Goal: Task Accomplishment & Management: Manage account settings

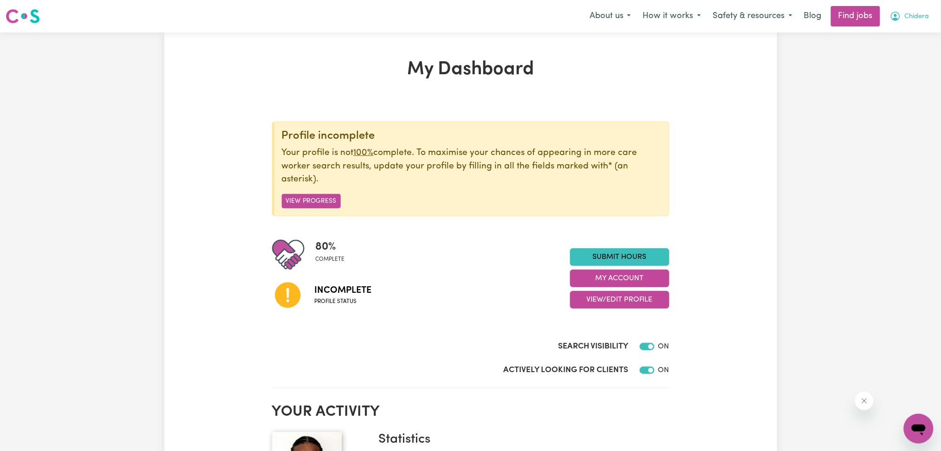
click at [902, 19] on button "Chidera" at bounding box center [910, 15] width 52 height 19
click at [894, 66] on link "Logout" at bounding box center [898, 71] width 73 height 18
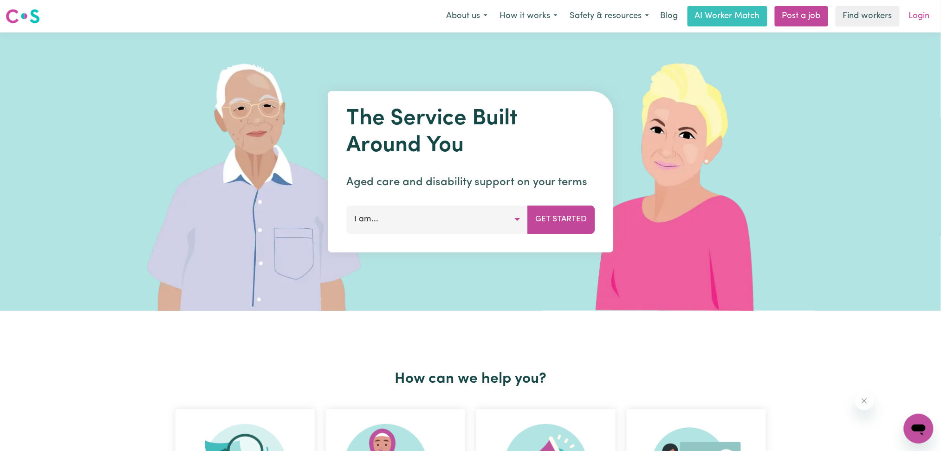
click at [924, 16] on link "Login" at bounding box center [919, 16] width 32 height 20
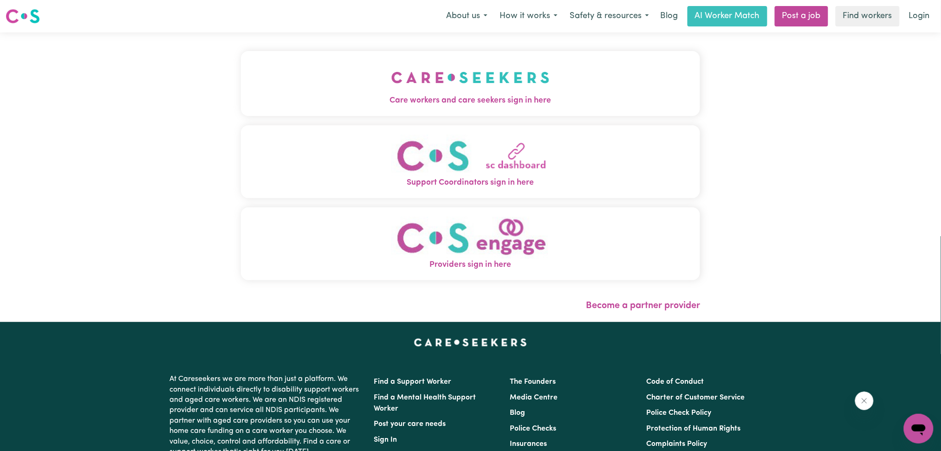
click at [391, 68] on img "Care workers and care seekers sign in here" at bounding box center [470, 77] width 158 height 34
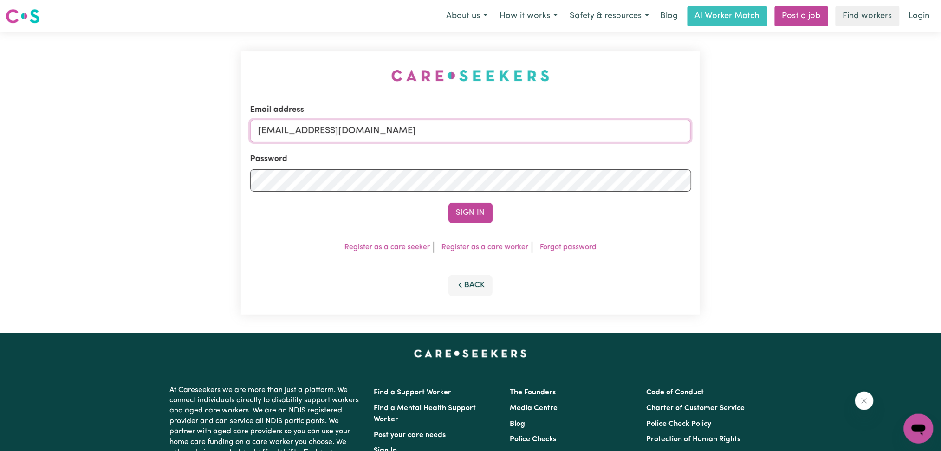
drag, startPoint x: 400, startPoint y: 133, endPoint x: 395, endPoint y: 135, distance: 5.9
click at [399, 133] on input "[EMAIL_ADDRESS][DOMAIN_NAME]" at bounding box center [470, 131] width 441 height 22
drag, startPoint x: 305, startPoint y: 127, endPoint x: 515, endPoint y: 128, distance: 209.8
click at [515, 128] on input "Superuser~[EMAIL_ADDRESS][DOMAIN_NAME]" at bounding box center [470, 131] width 441 height 22
type input "Superuser~[EMAIL_ADDRESS][DOMAIN_NAME]"
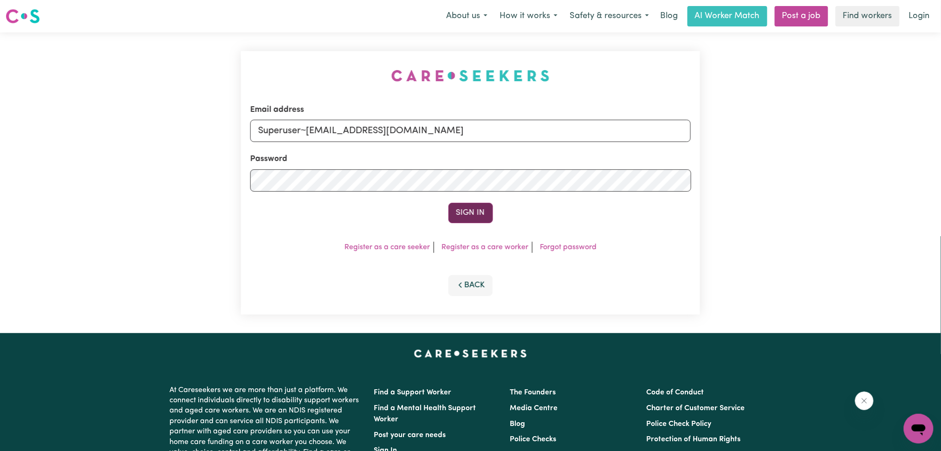
click at [483, 213] on button "Sign In" at bounding box center [470, 213] width 45 height 20
